Goal: Task Accomplishment & Management: Use online tool/utility

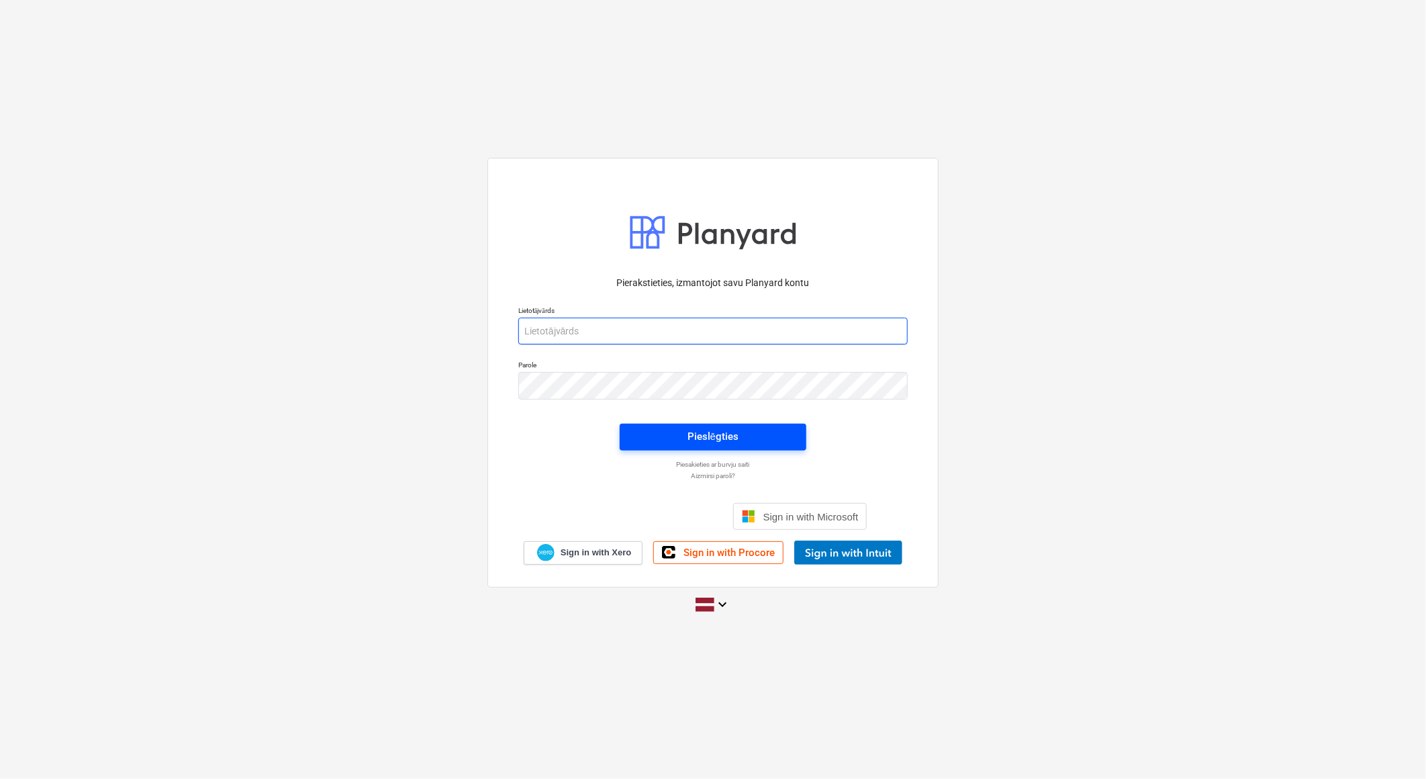
type input "[PERSON_NAME][EMAIL_ADDRESS][DOMAIN_NAME]"
click at [691, 444] on div "Pieslēgties" at bounding box center [712, 436] width 51 height 17
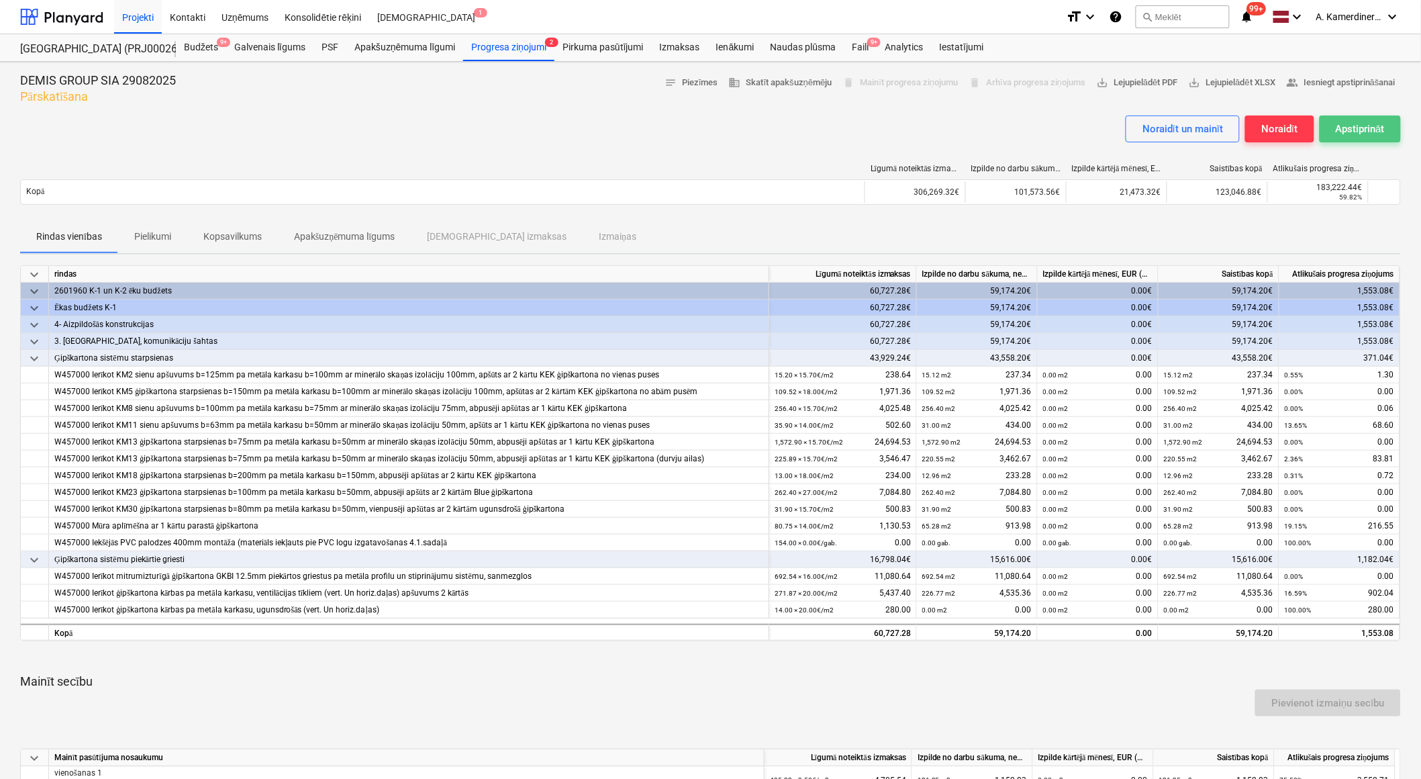
click at [1363, 130] on div "Apstiprināt" at bounding box center [1360, 128] width 49 height 17
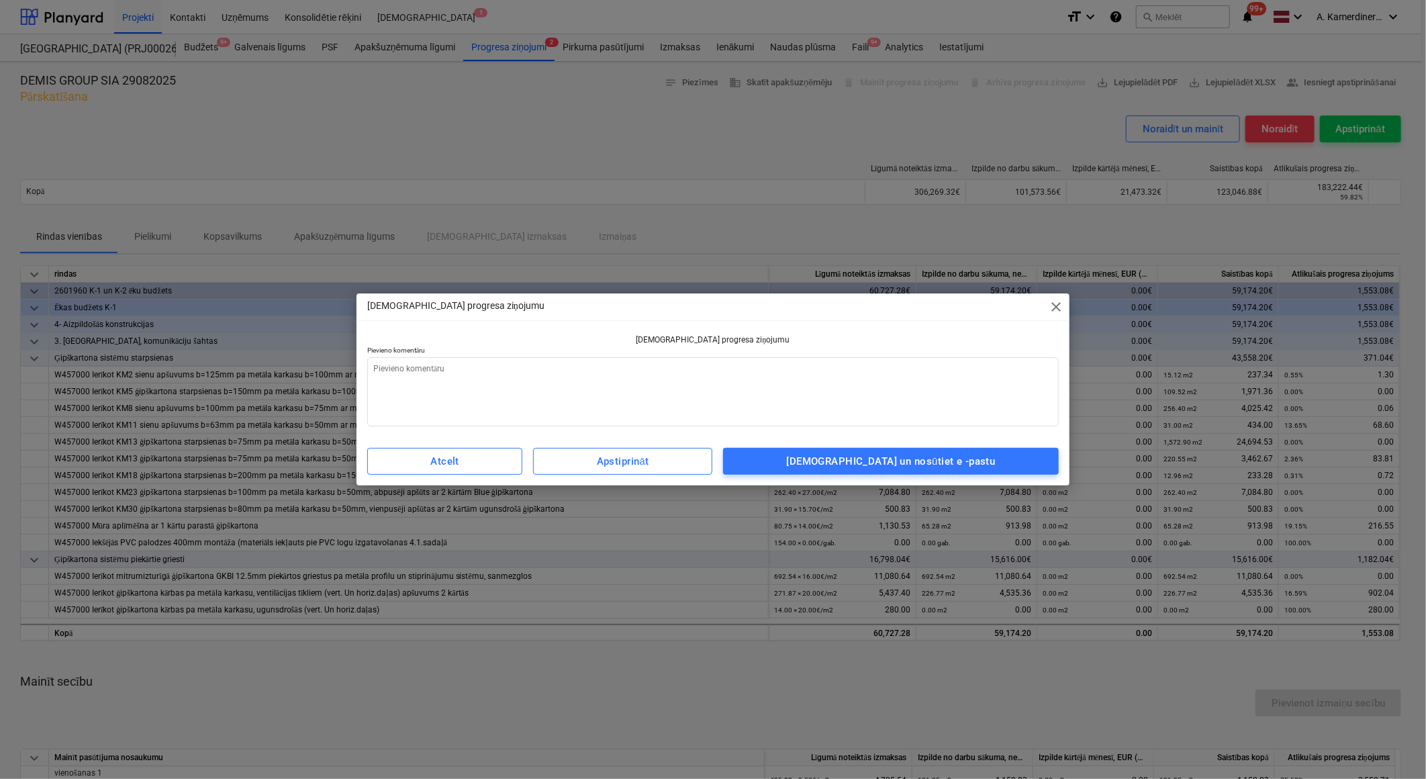
type textarea "x"
click at [787, 374] on textarea at bounding box center [712, 391] width 691 height 69
type textarea "o"
type textarea "x"
type textarea "ok"
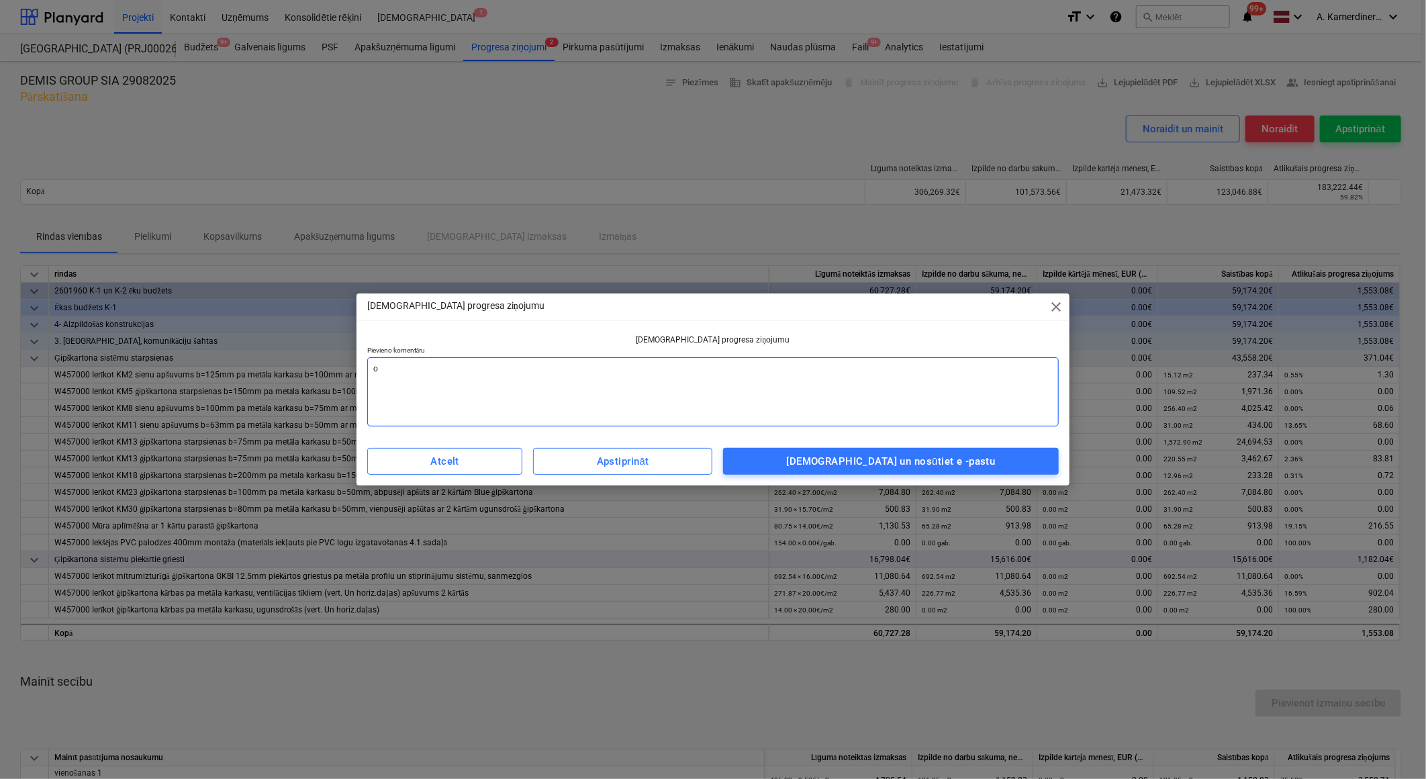
type textarea "x"
type textarea "ok"
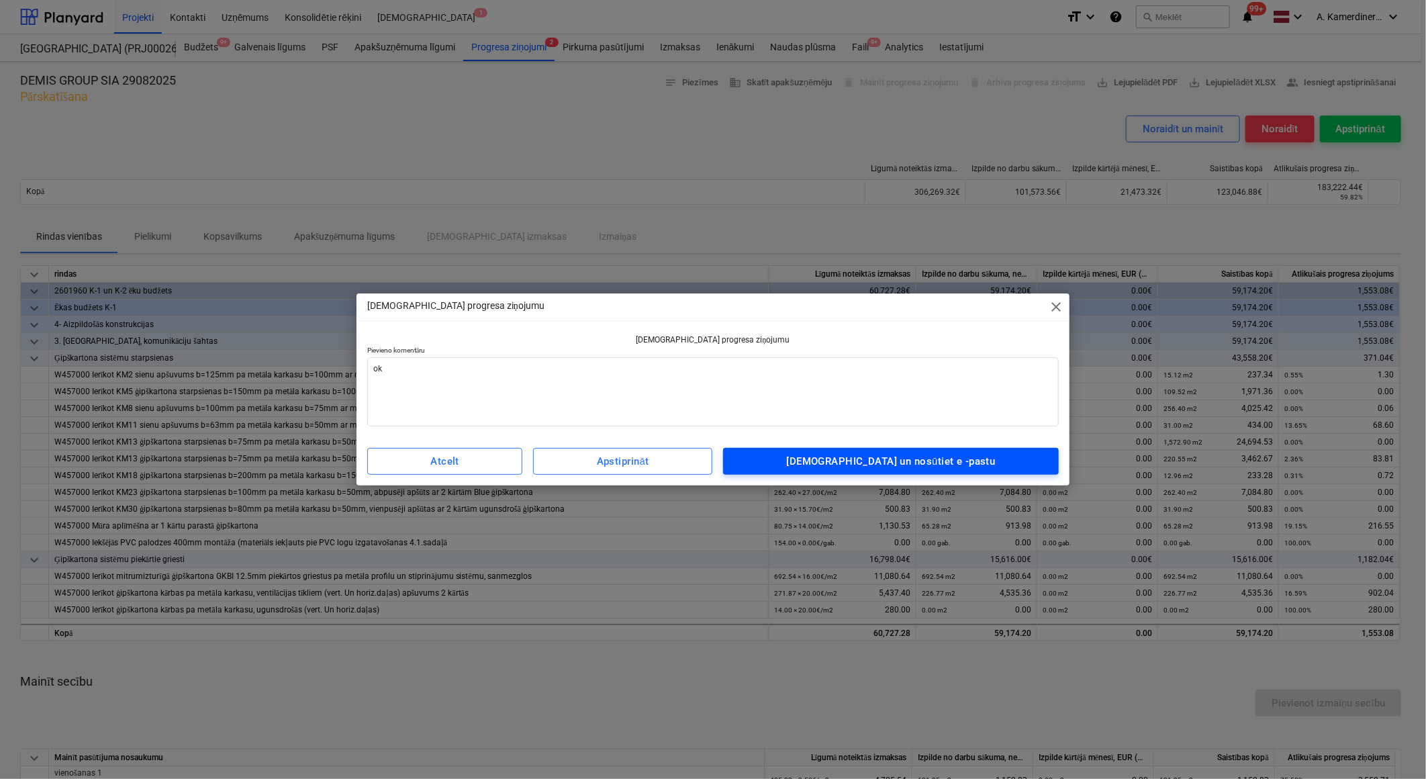
click at [846, 466] on div "Apstipriniet un nosūtiet e -pastu" at bounding box center [891, 460] width 209 height 17
type textarea "x"
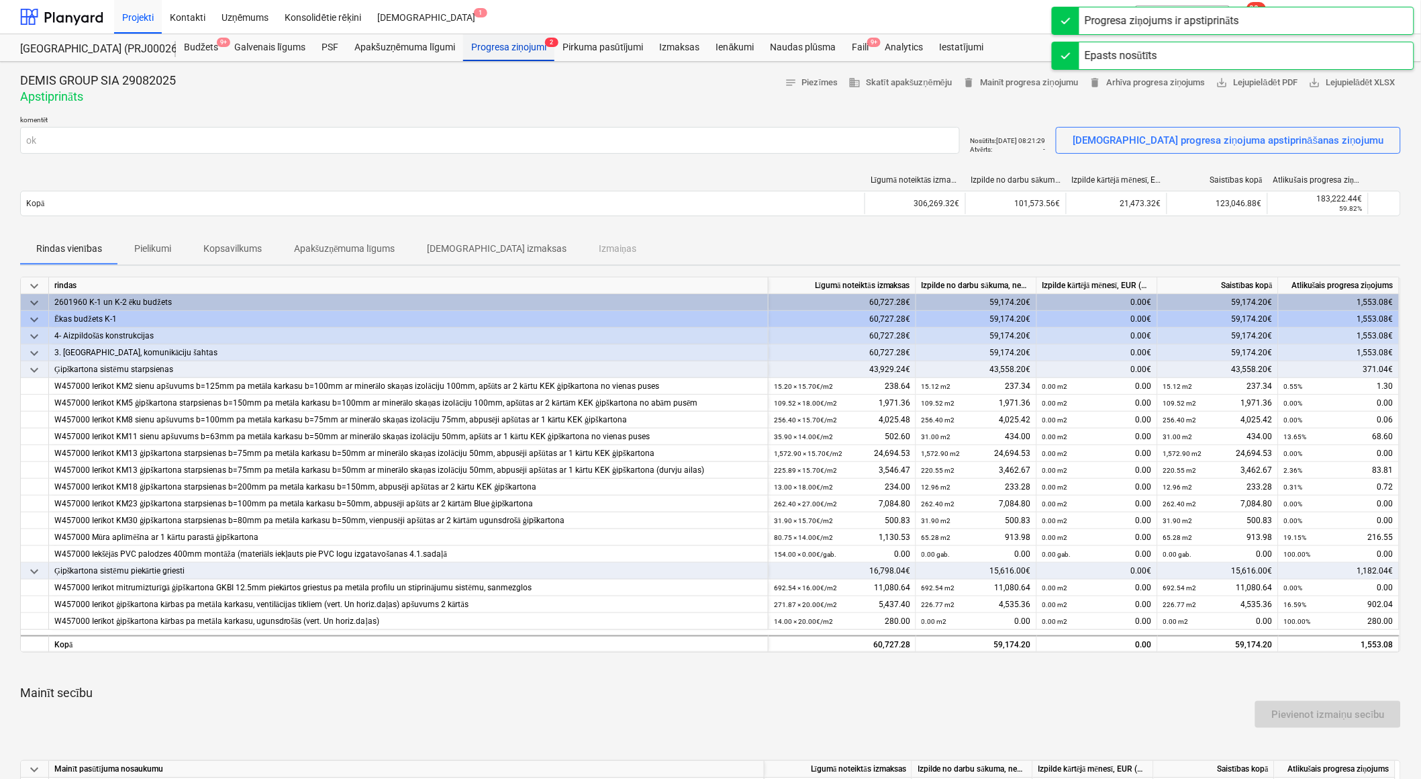
click at [498, 46] on div "Progresa ziņojumi 2" at bounding box center [508, 47] width 91 height 27
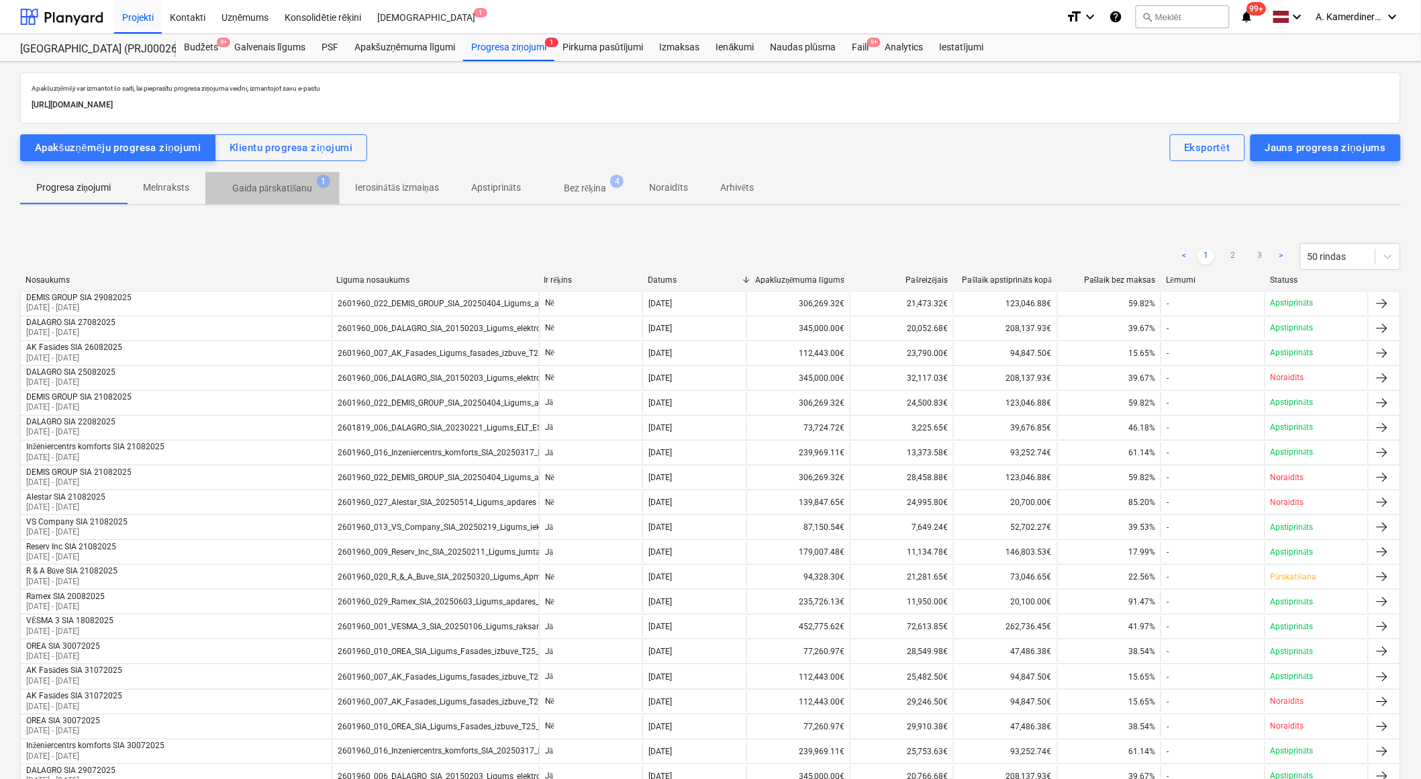
click at [303, 176] on span "Gaida pārskatīšanu 1" at bounding box center [272, 188] width 134 height 24
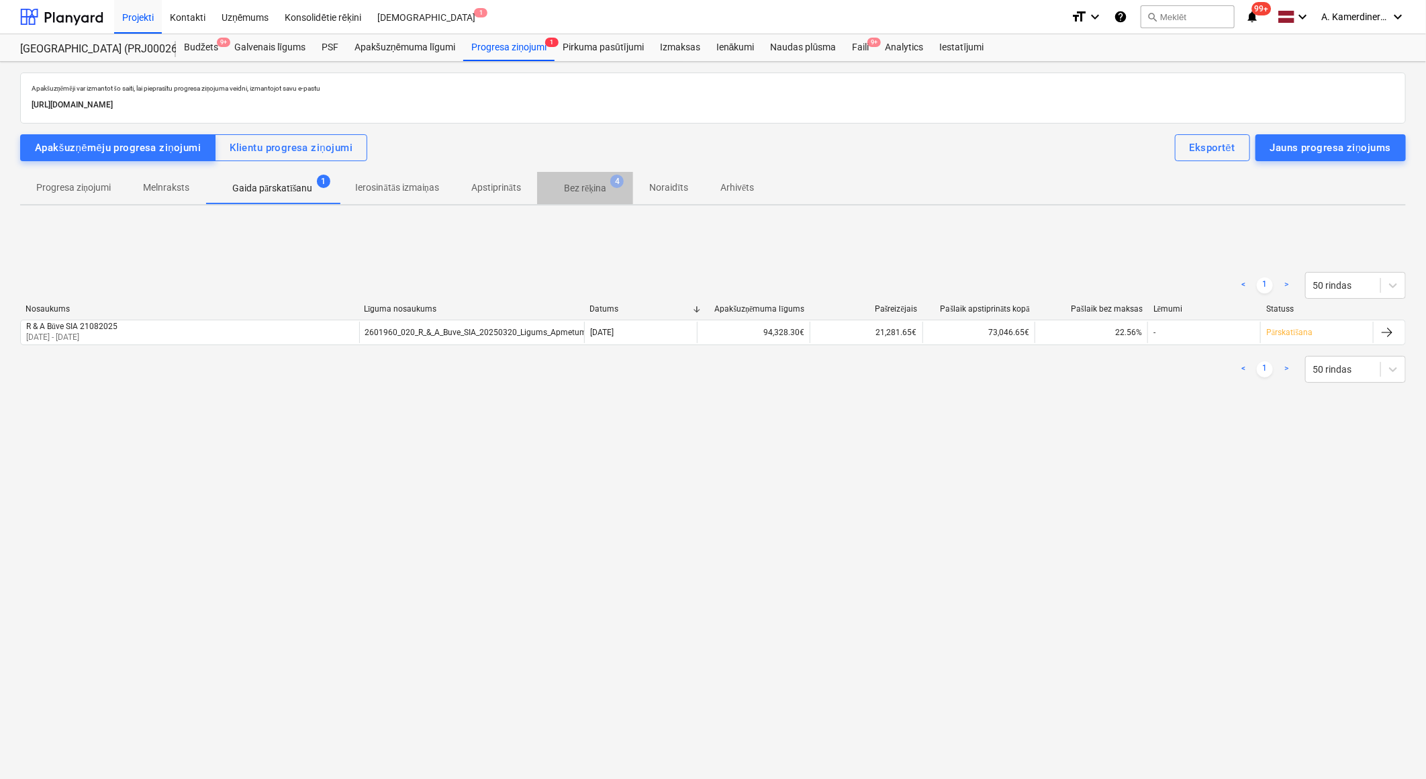
click at [591, 191] on p "Bez rēķina" at bounding box center [585, 188] width 42 height 14
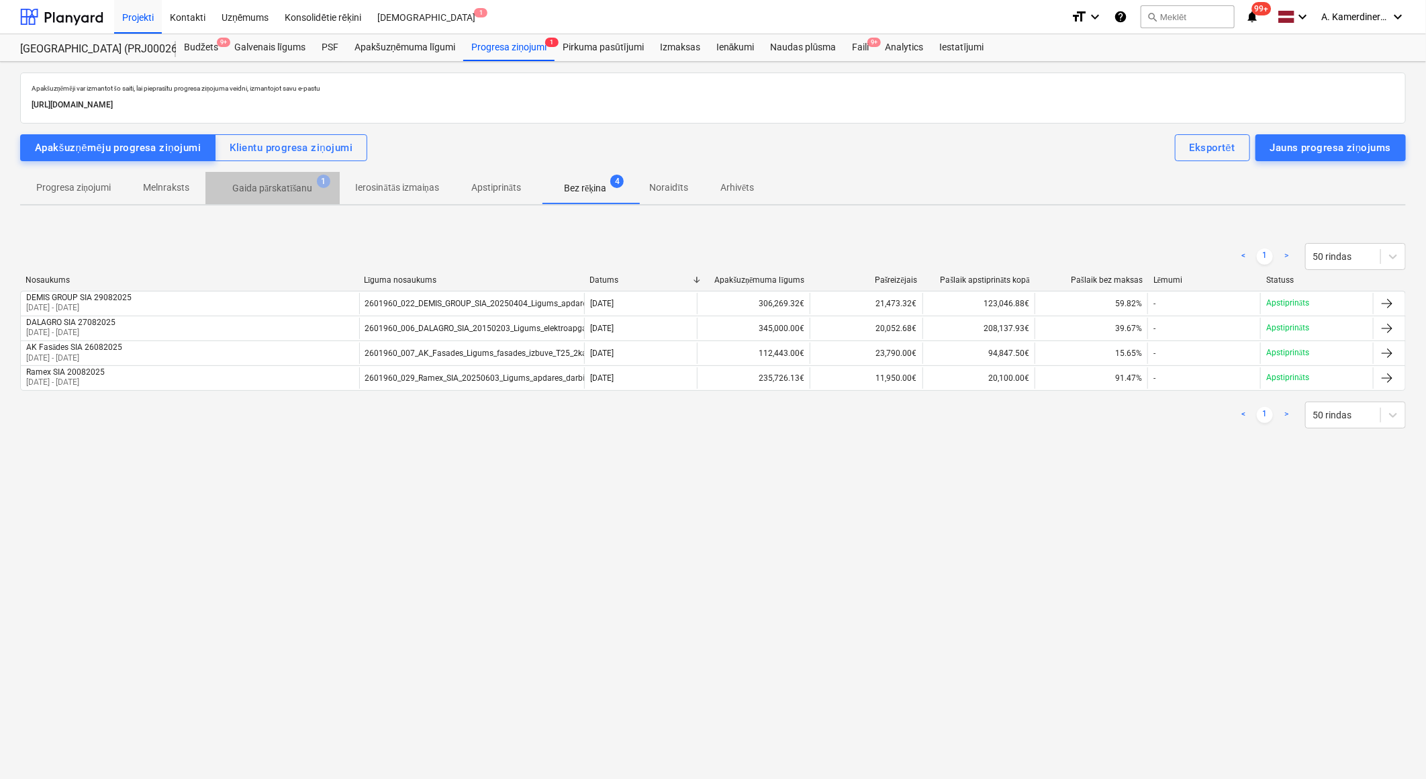
click at [301, 186] on p "Gaida pārskatīšanu" at bounding box center [272, 188] width 81 height 14
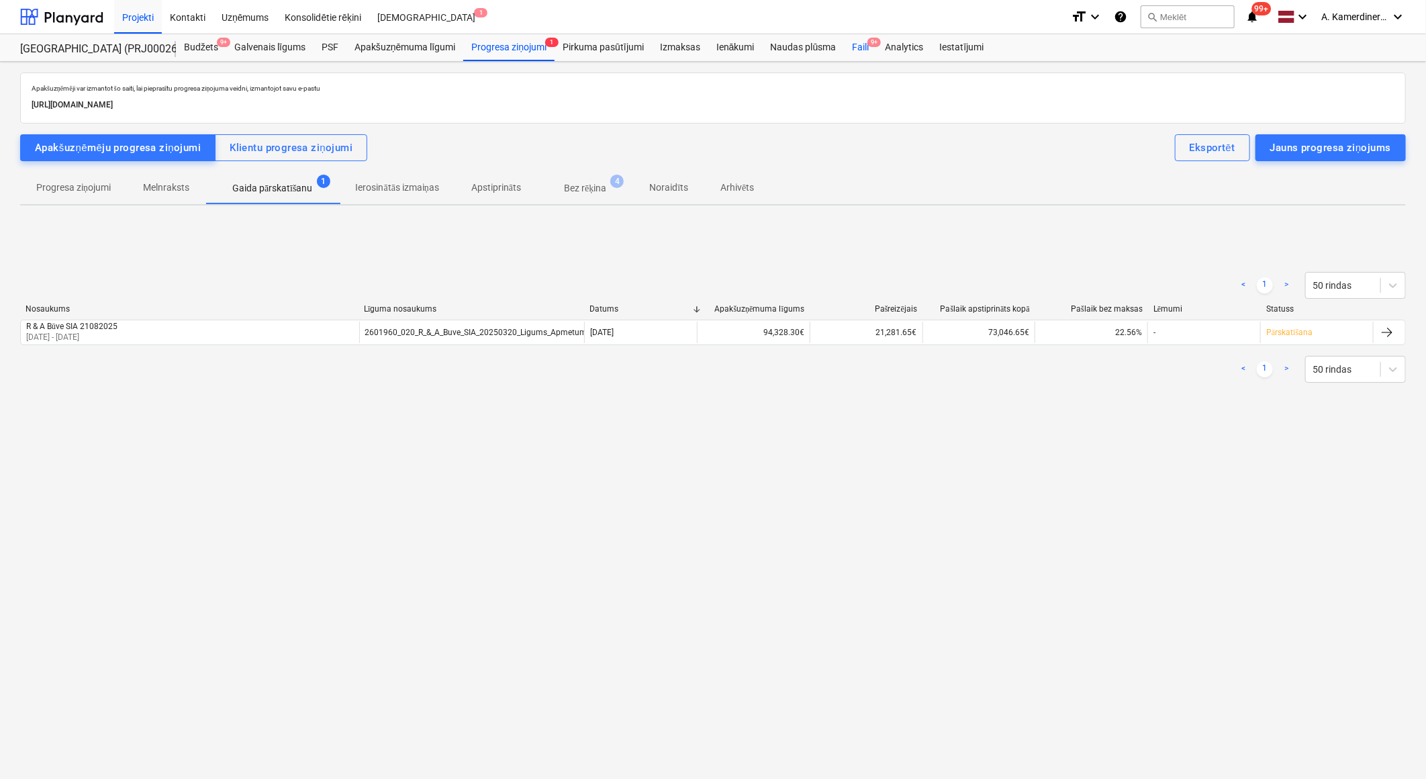
click at [861, 48] on div "Faili 9+" at bounding box center [860, 47] width 33 height 27
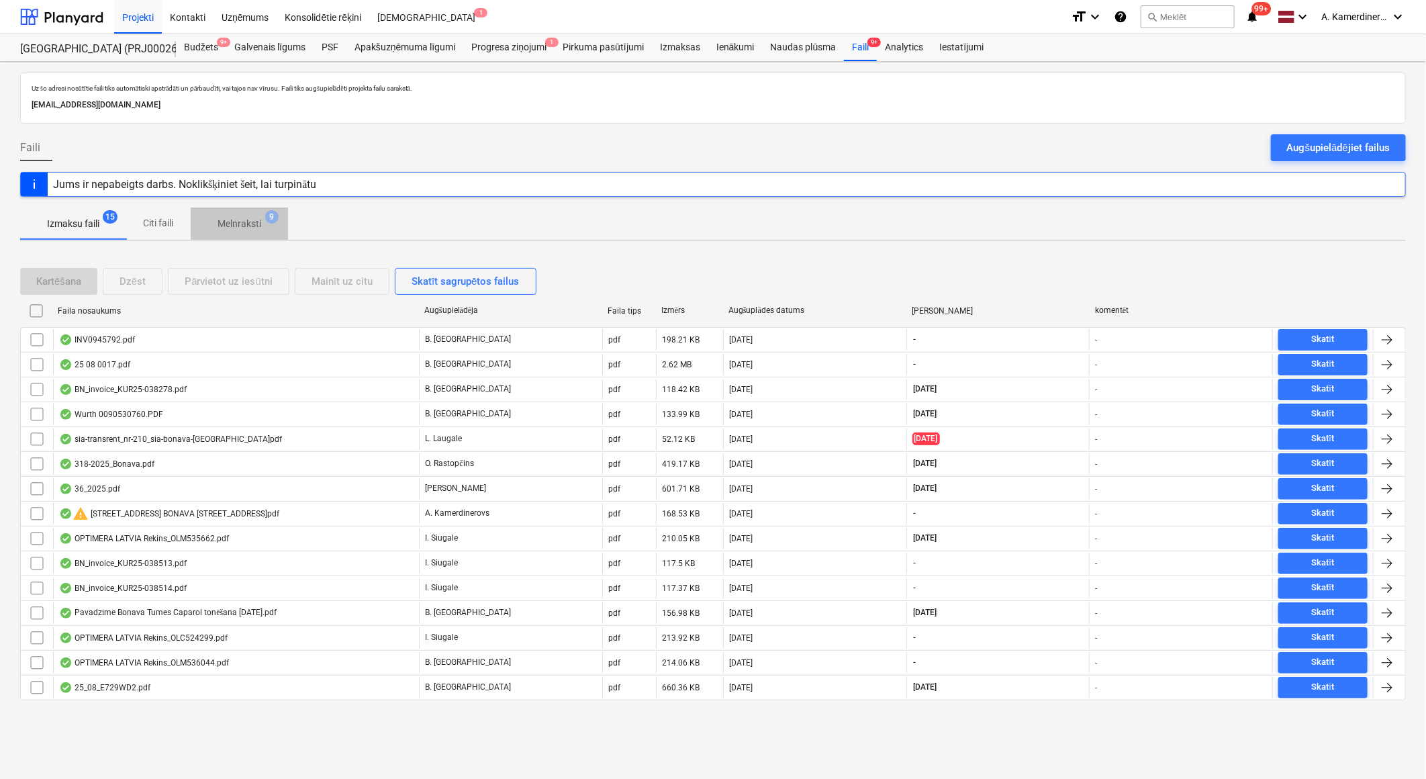
click at [250, 225] on p "Melnraksti" at bounding box center [239, 224] width 44 height 14
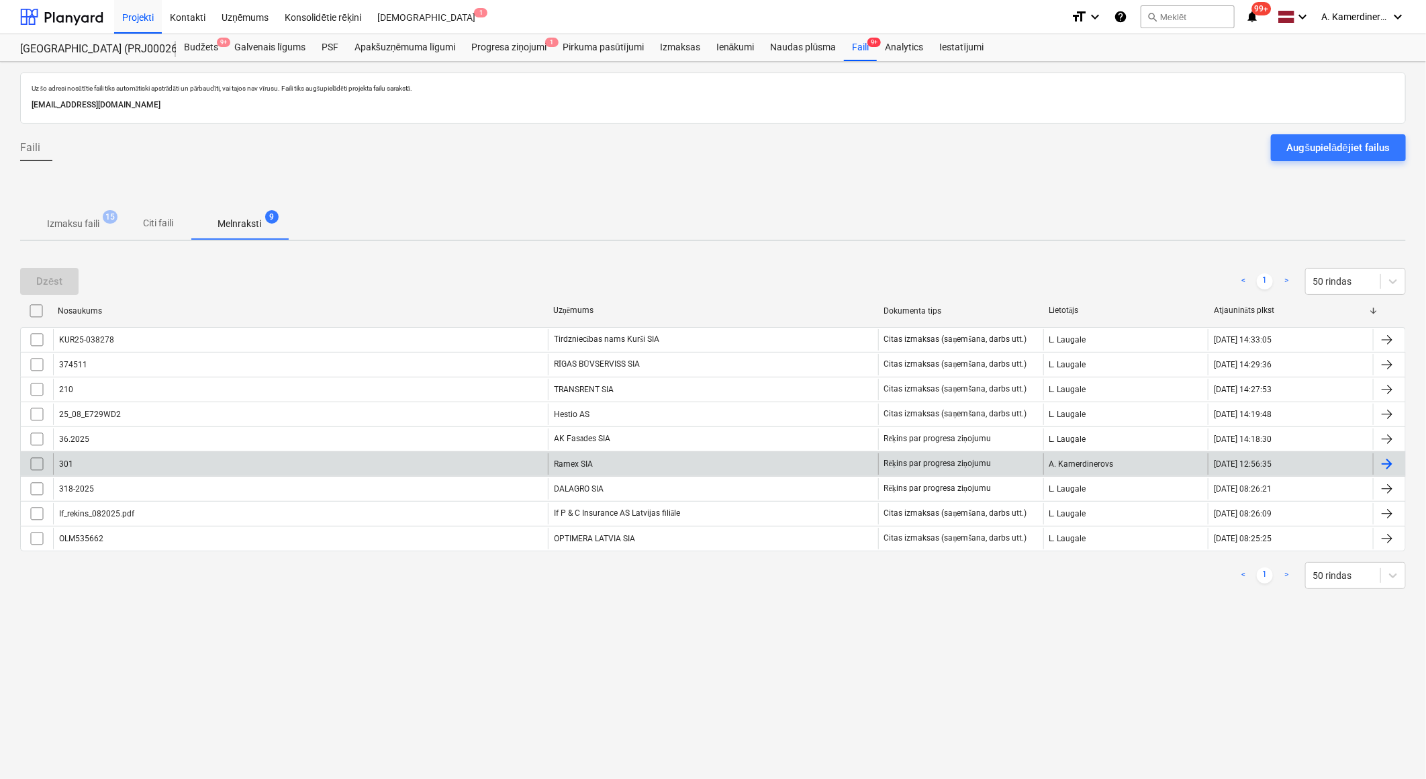
click at [558, 462] on div "Ramex SIA" at bounding box center [713, 463] width 330 height 21
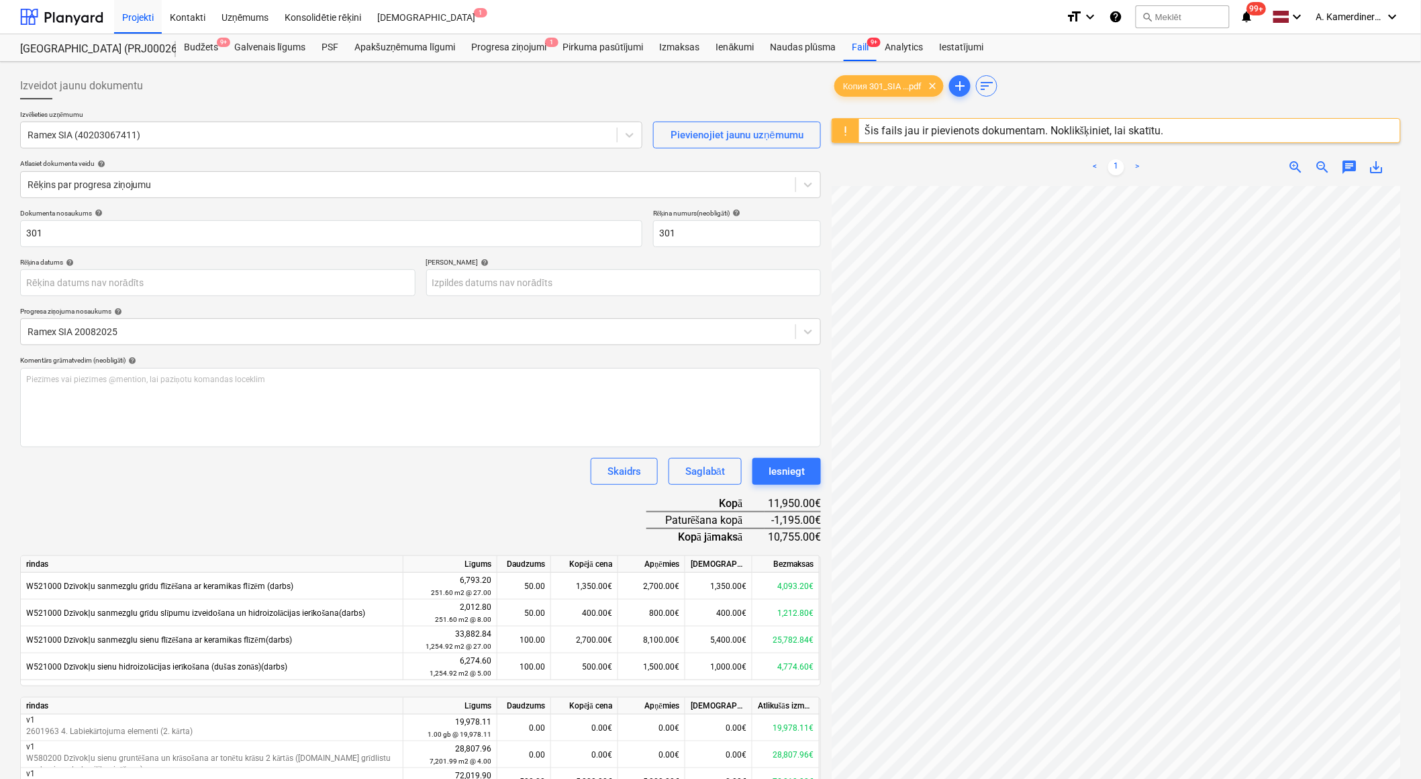
scroll to position [116, 37]
click at [790, 478] on div "Iesniegt" at bounding box center [787, 470] width 36 height 17
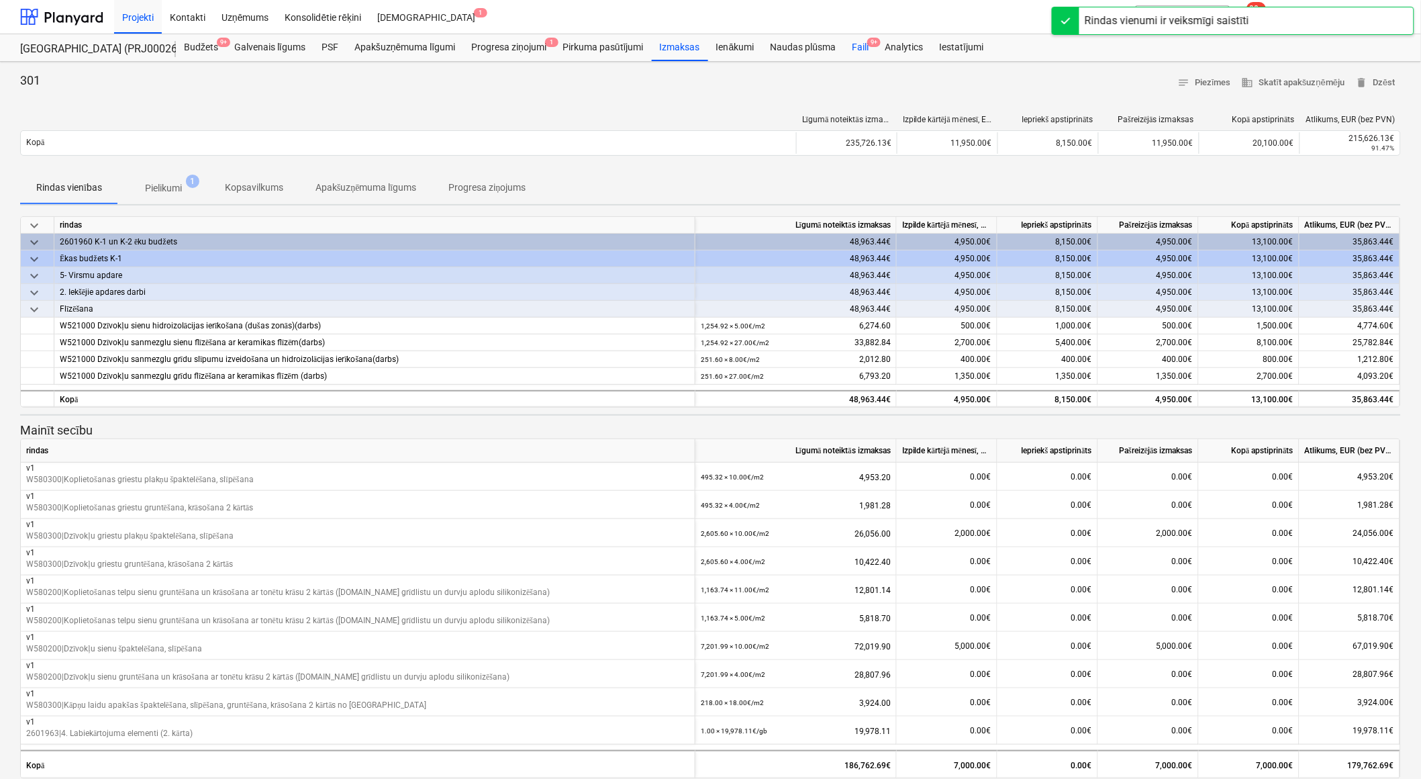
click at [857, 42] on div "Faili 9+" at bounding box center [860, 47] width 33 height 27
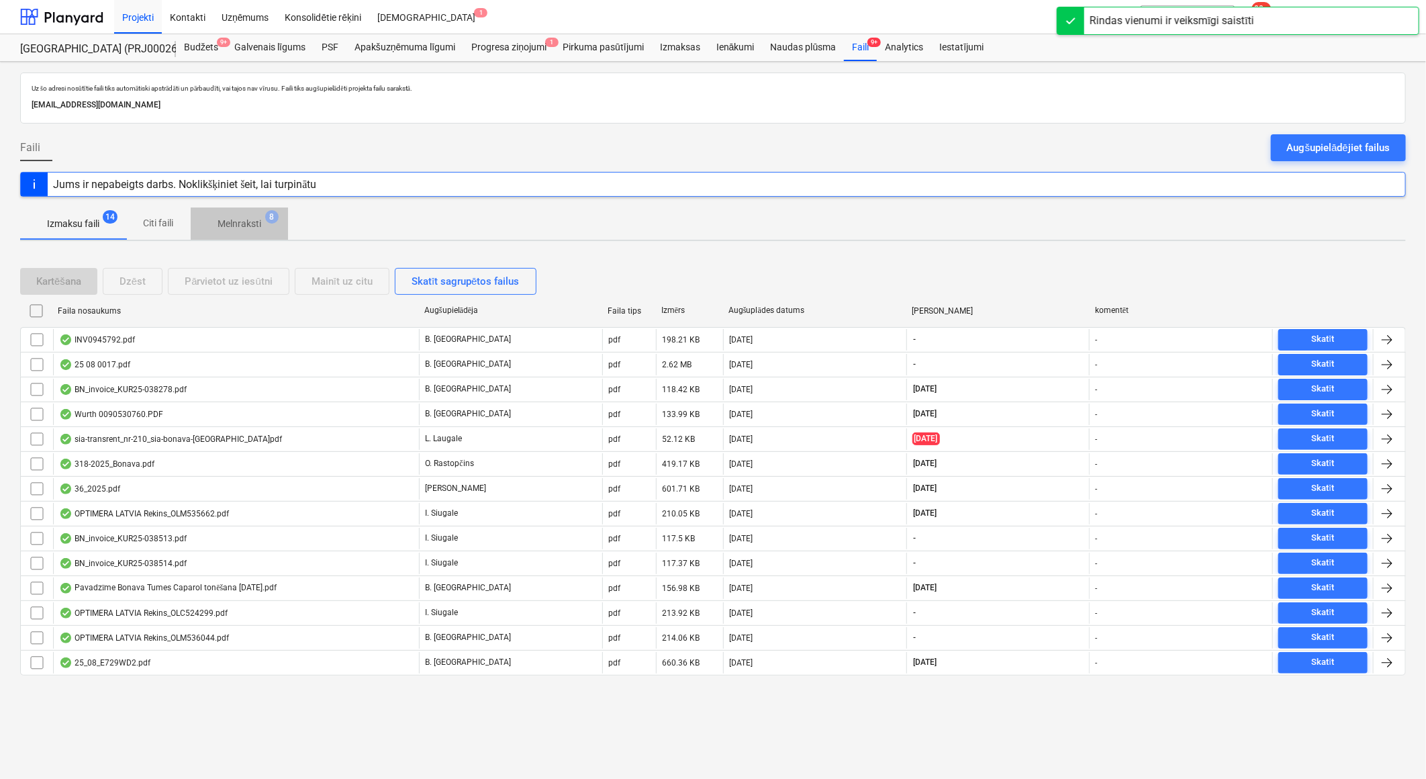
click at [231, 226] on p "Melnraksti" at bounding box center [239, 224] width 44 height 14
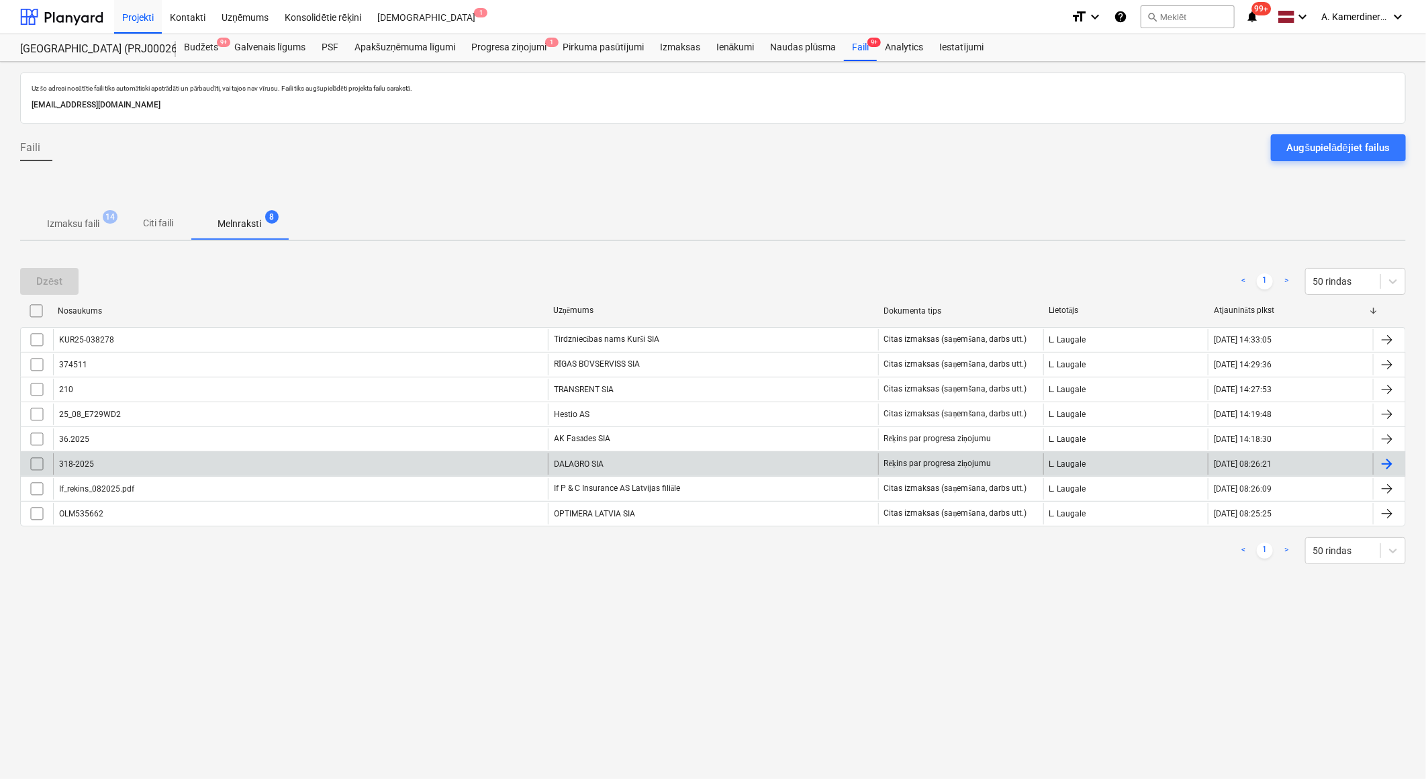
click at [628, 460] on div "DALAGRO SIA" at bounding box center [713, 463] width 330 height 21
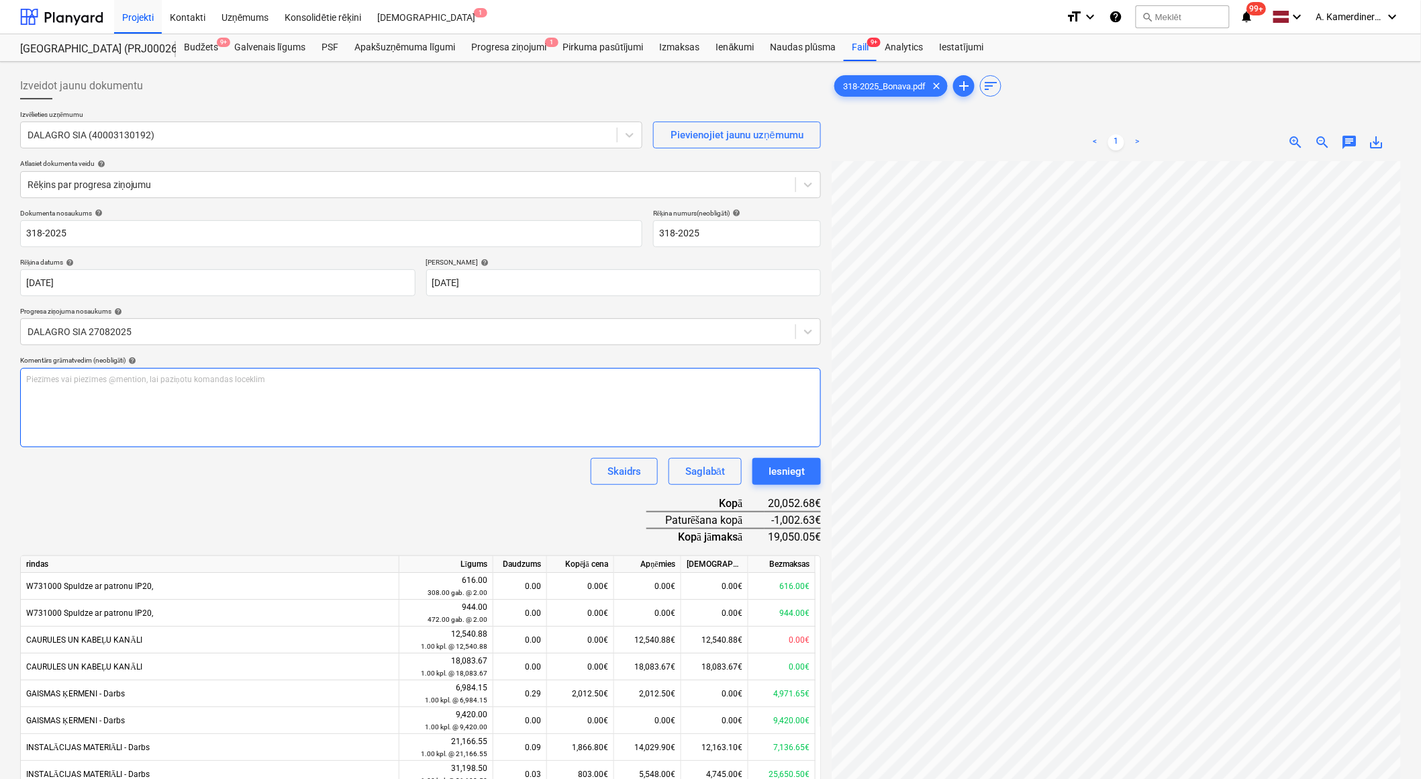
scroll to position [65, 54]
click at [797, 469] on div "Iesniegt" at bounding box center [787, 470] width 36 height 17
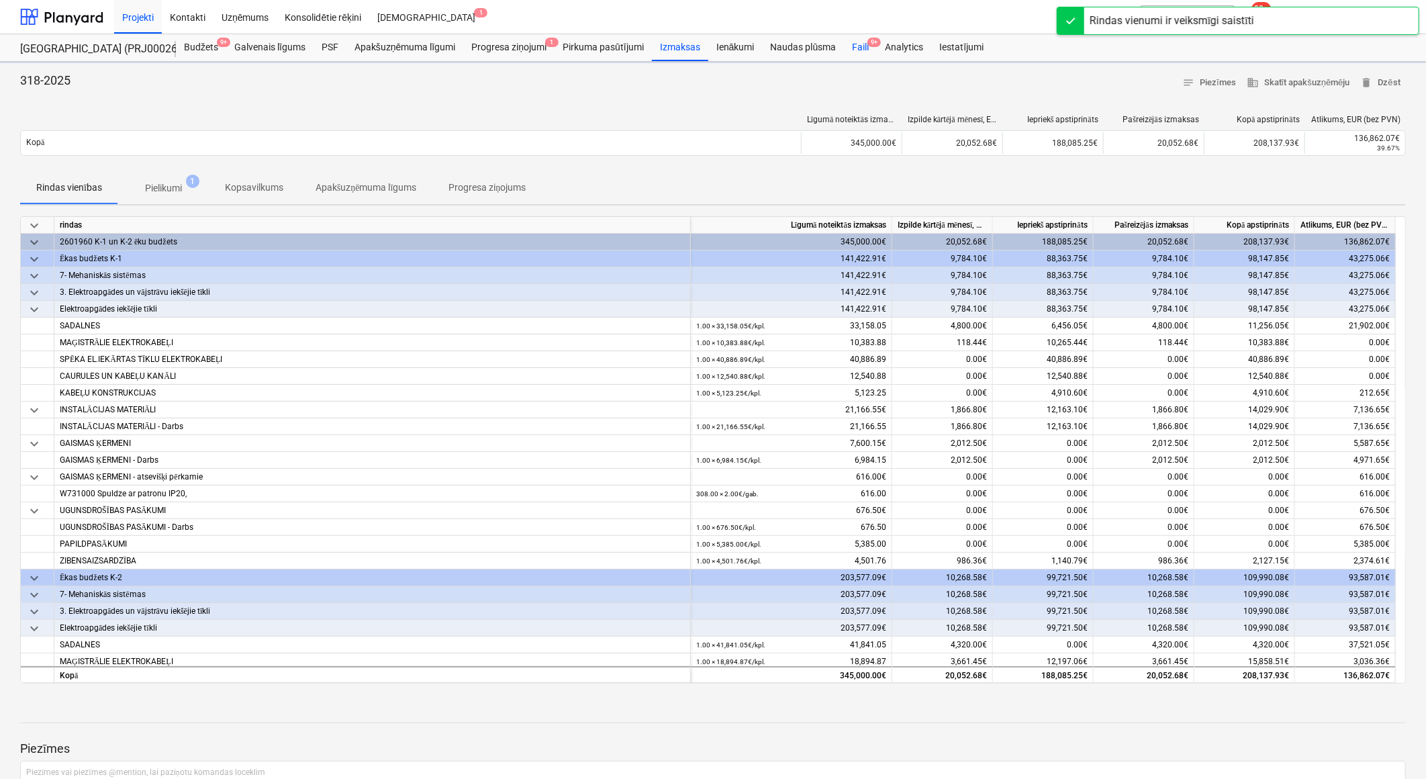
click at [855, 54] on div "Faili 9+" at bounding box center [860, 47] width 33 height 27
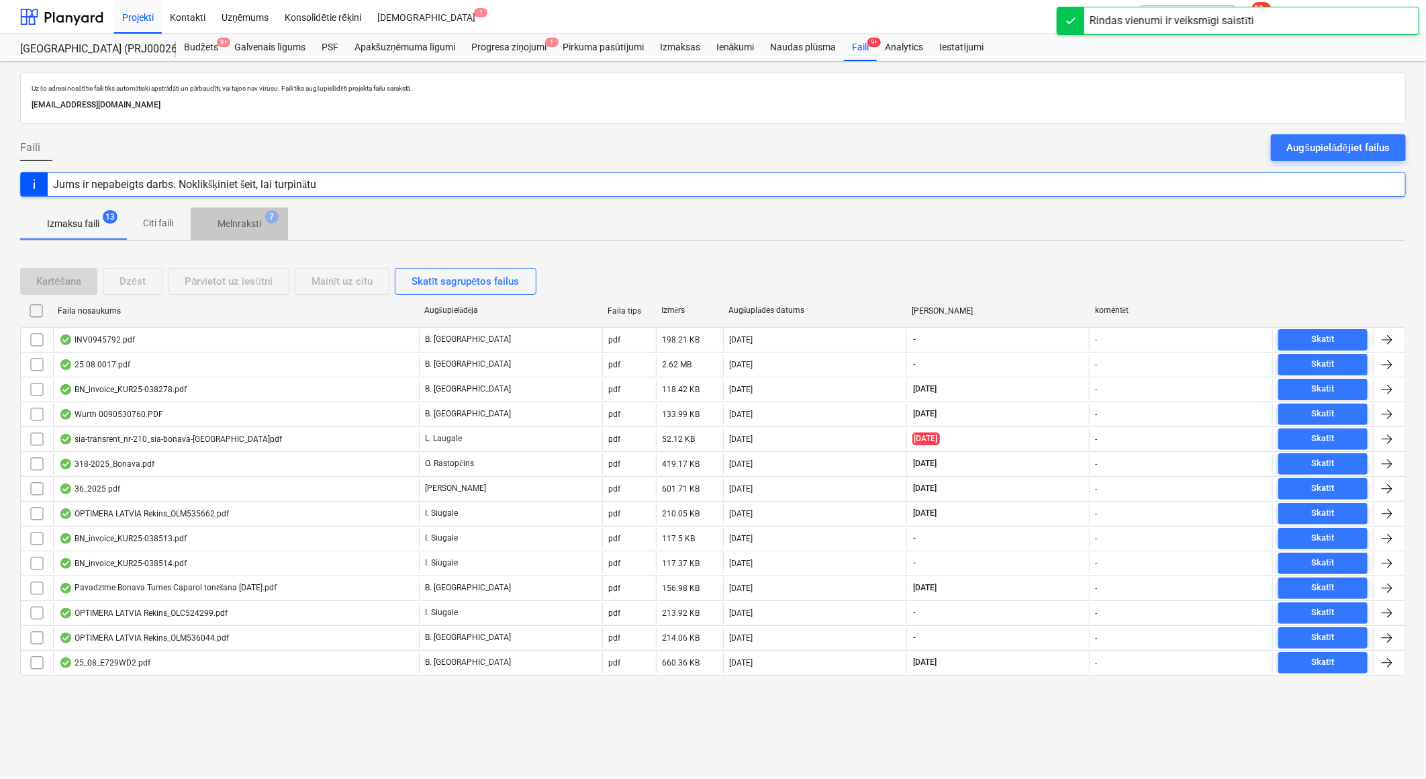
click at [271, 215] on span "7" at bounding box center [271, 216] width 13 height 13
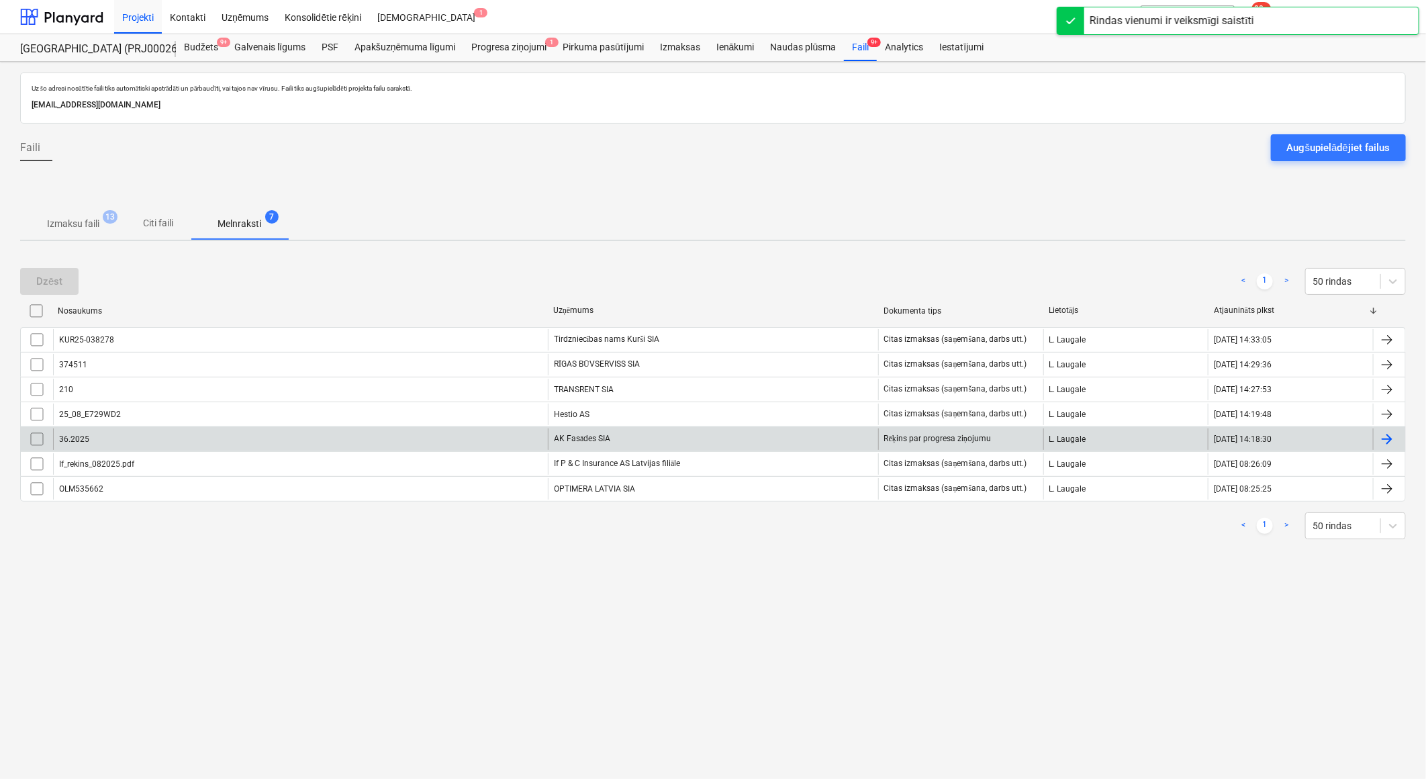
click at [585, 437] on div "AK Fasādes SIA" at bounding box center [713, 438] width 330 height 21
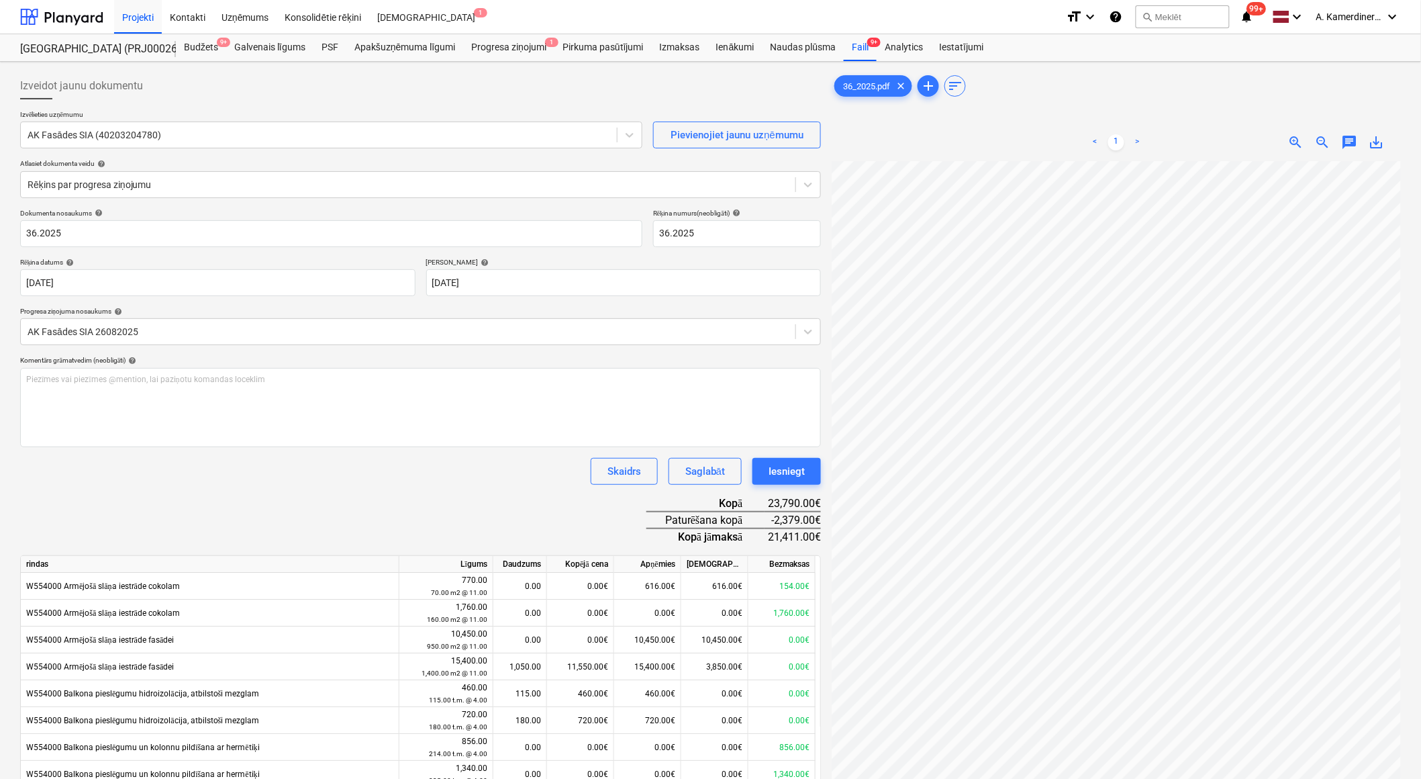
scroll to position [116, 37]
click at [799, 474] on div "Iesniegt" at bounding box center [787, 470] width 36 height 17
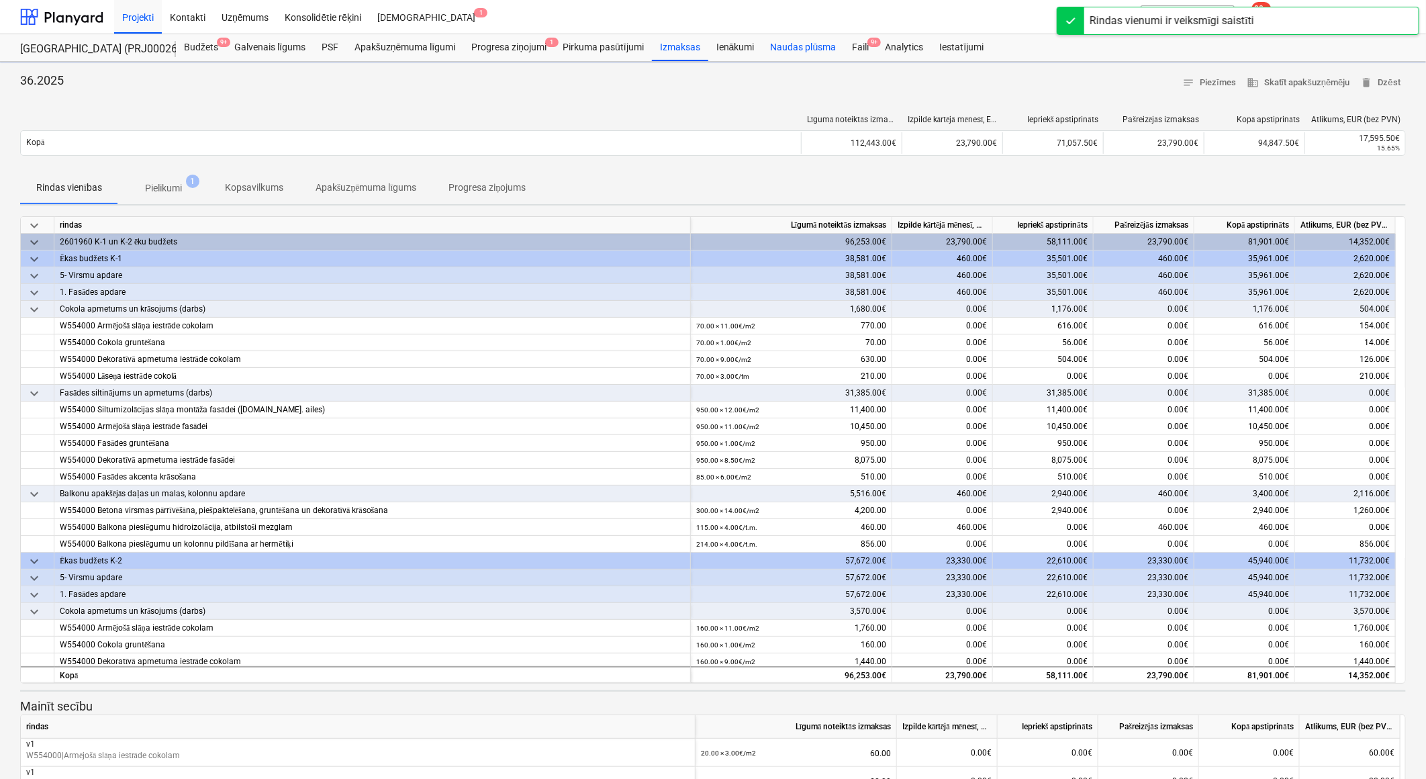
drag, startPoint x: 871, startPoint y: 39, endPoint x: 773, endPoint y: 58, distance: 99.1
click at [871, 39] on span "9+" at bounding box center [873, 42] width 13 height 9
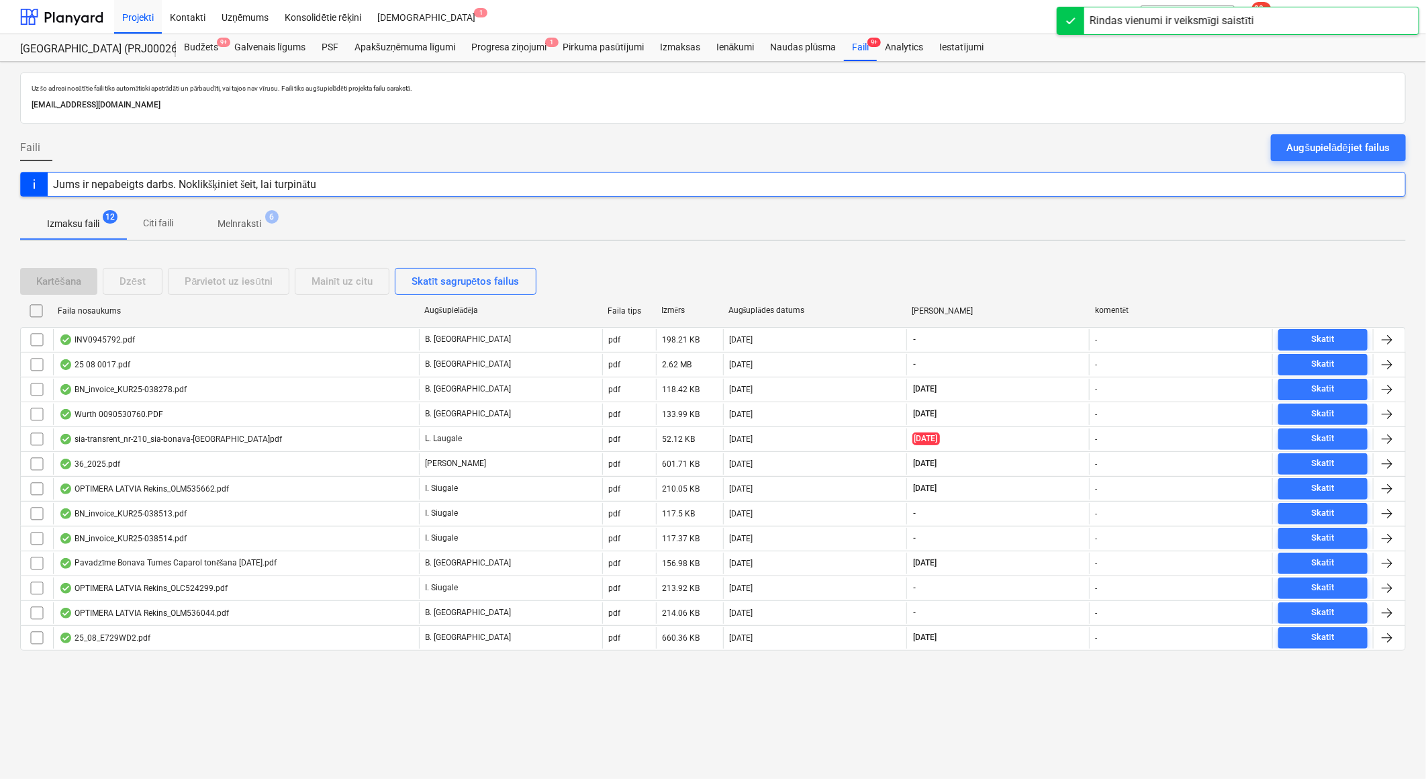
click at [224, 220] on p "Melnraksti" at bounding box center [239, 224] width 44 height 14
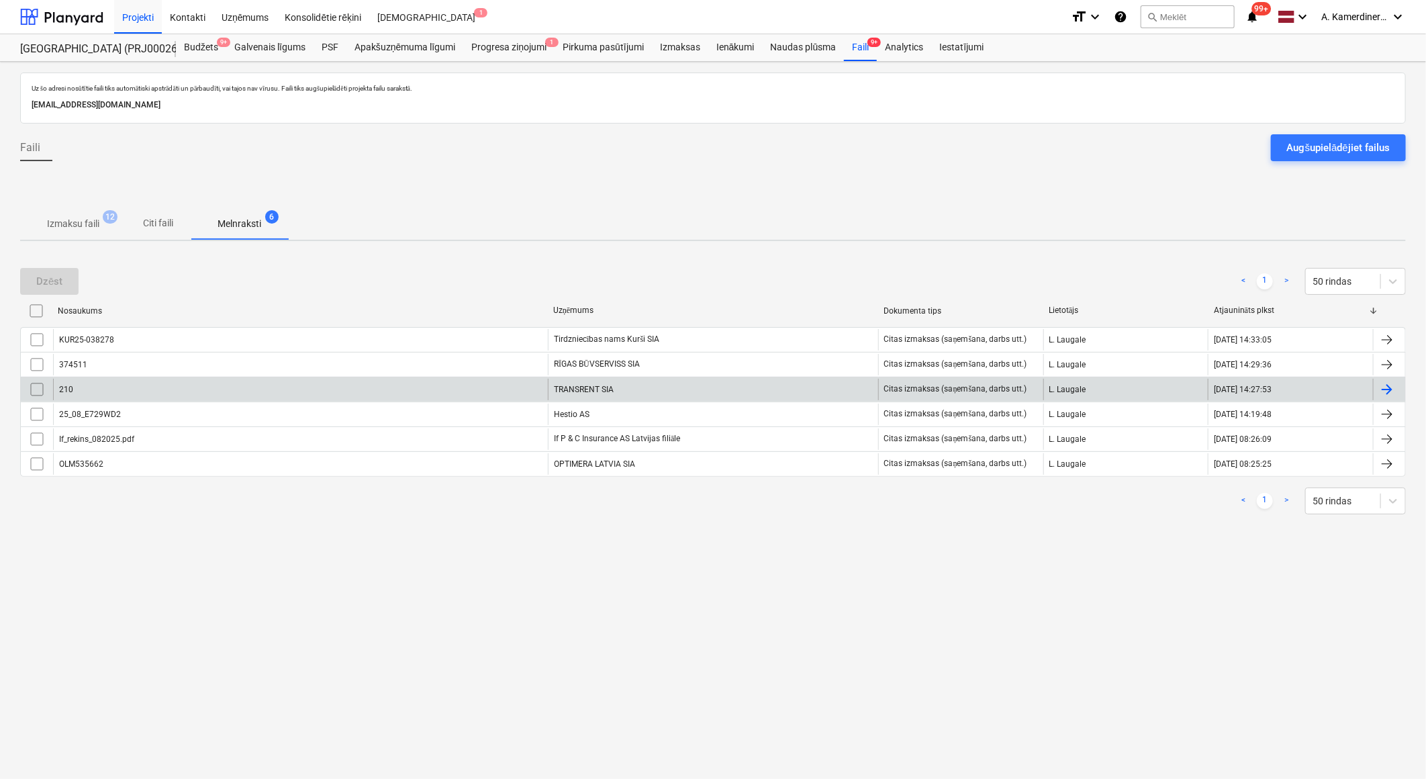
click at [603, 385] on div "TRANSRENT SIA" at bounding box center [713, 389] width 330 height 21
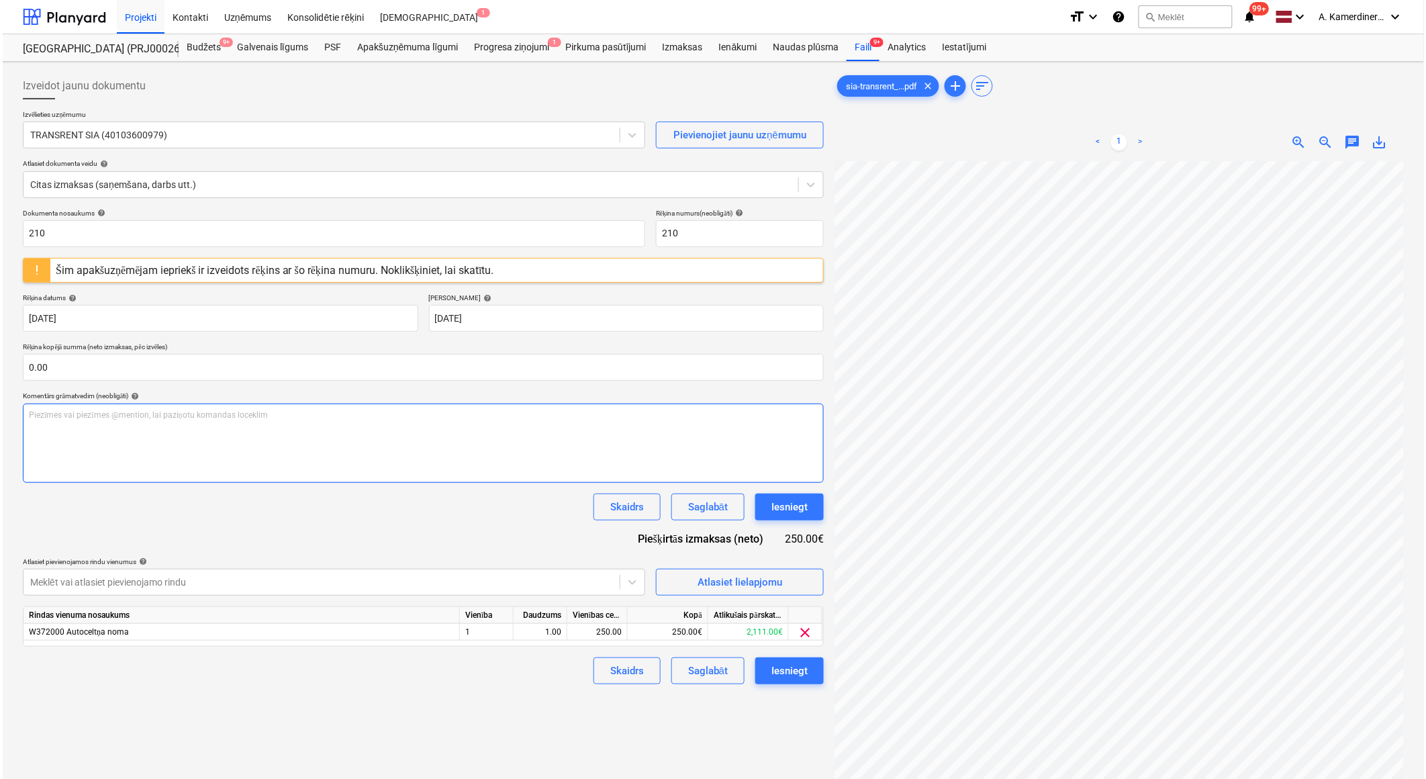
scroll to position [71, 38]
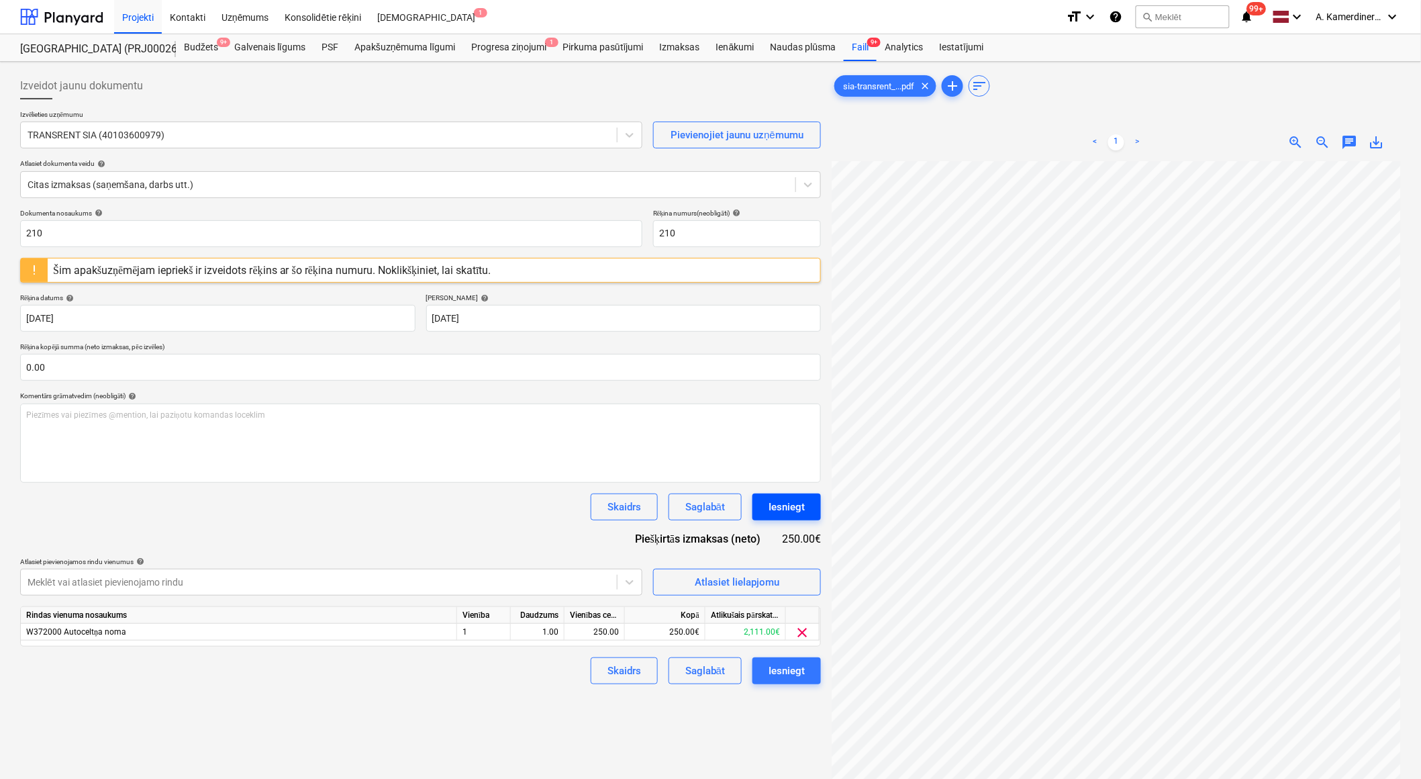
click at [797, 506] on div "Iesniegt" at bounding box center [787, 506] width 36 height 17
